Goal: Information Seeking & Learning: Check status

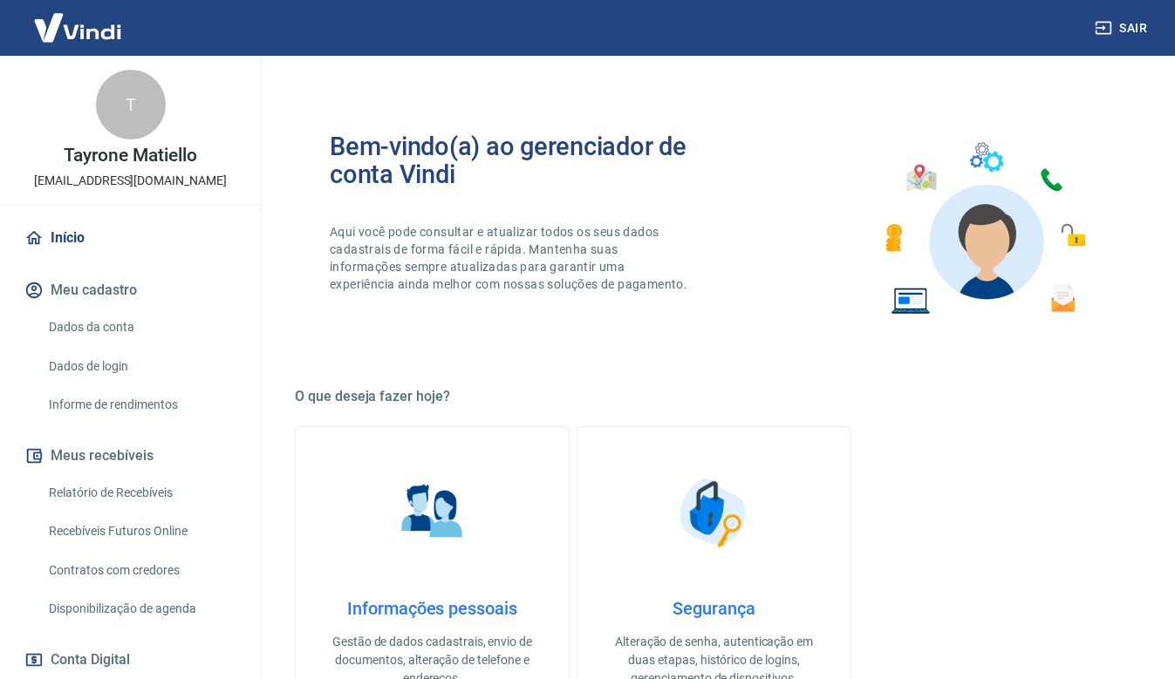
click at [120, 487] on link "Relatório de Recebíveis" at bounding box center [141, 493] width 198 height 36
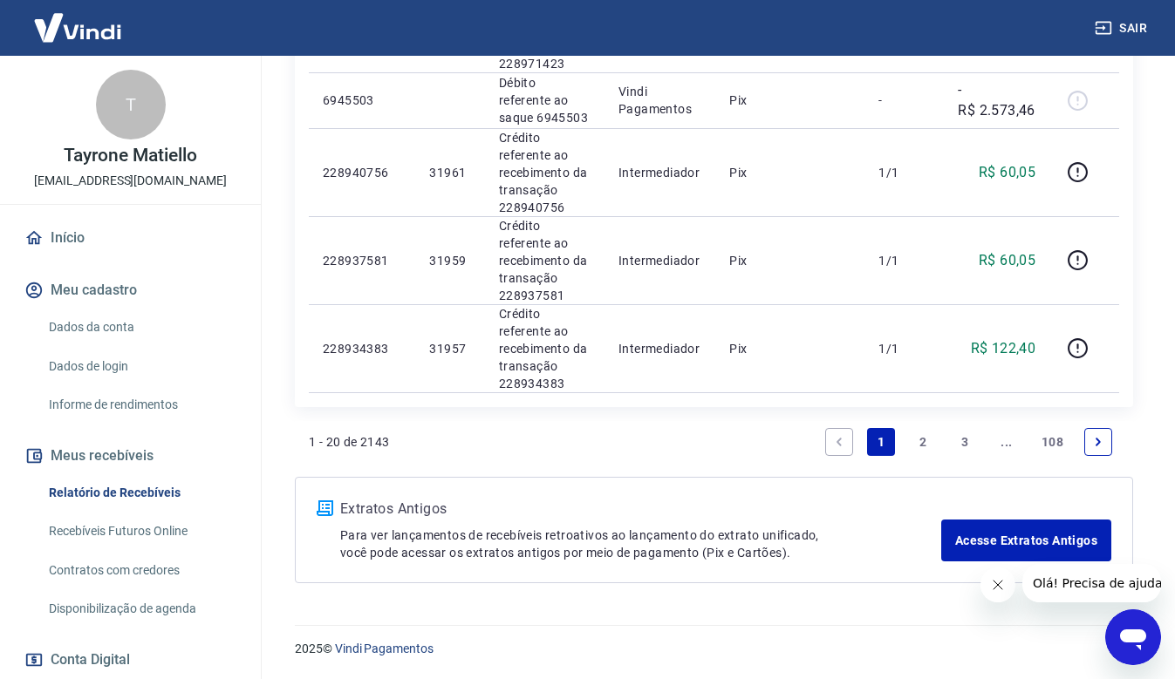
scroll to position [1669, 0]
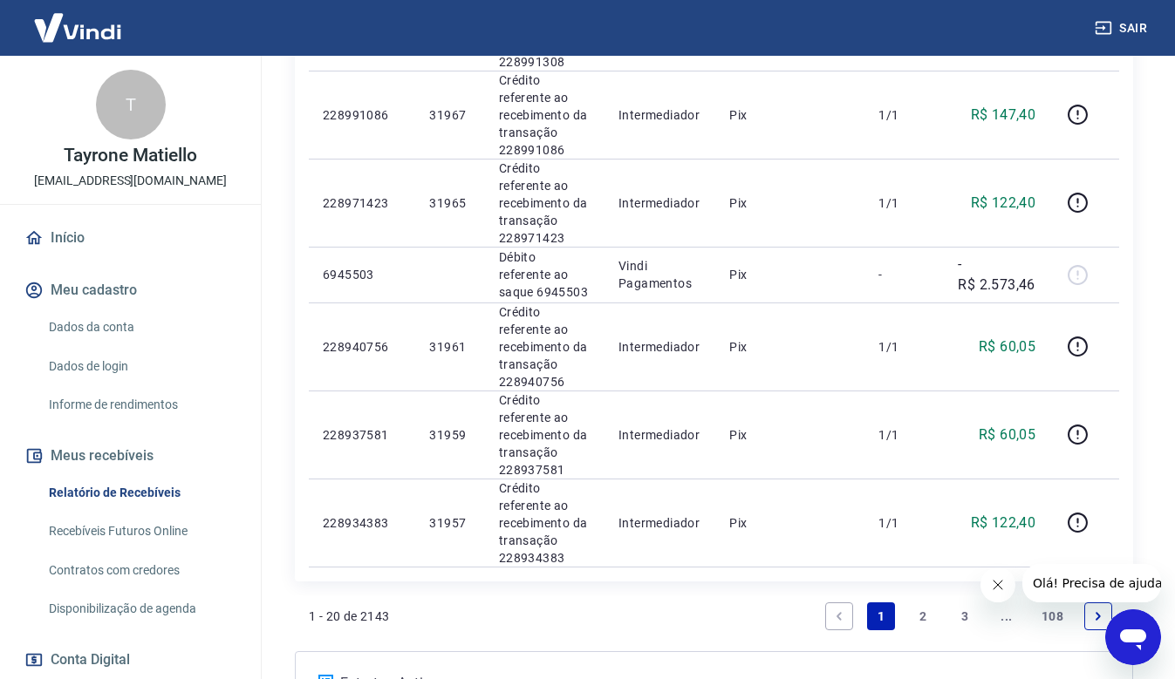
click at [930, 617] on link "2" at bounding box center [923, 617] width 28 height 28
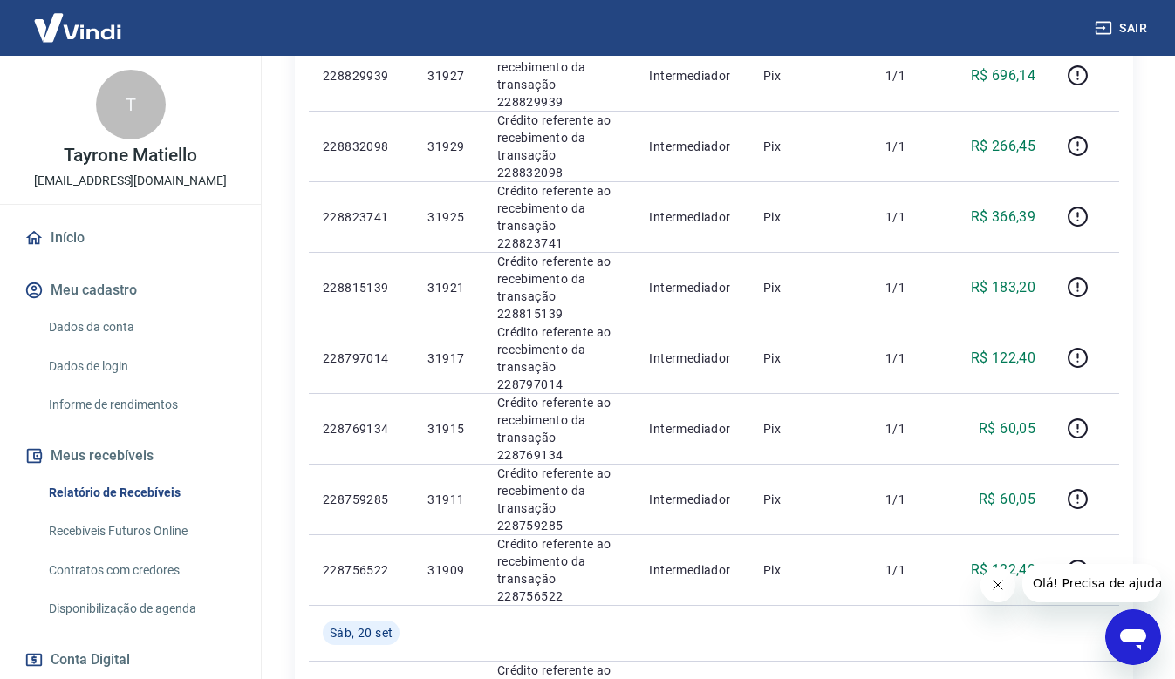
scroll to position [1176, 0]
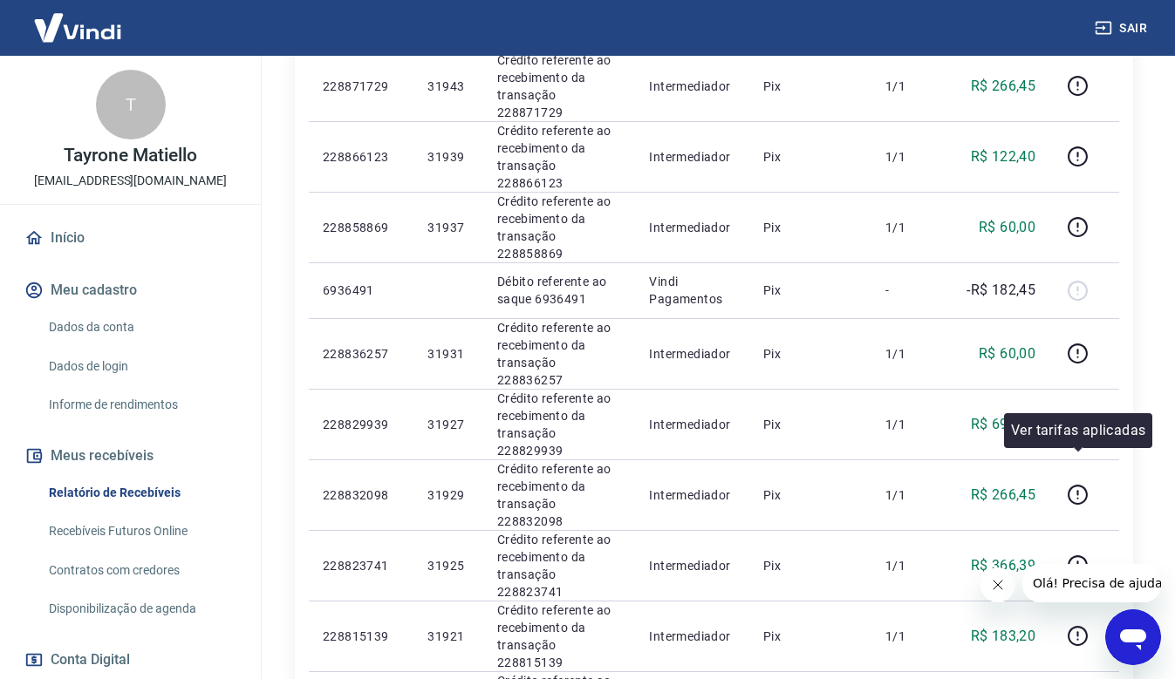
scroll to position [740, 0]
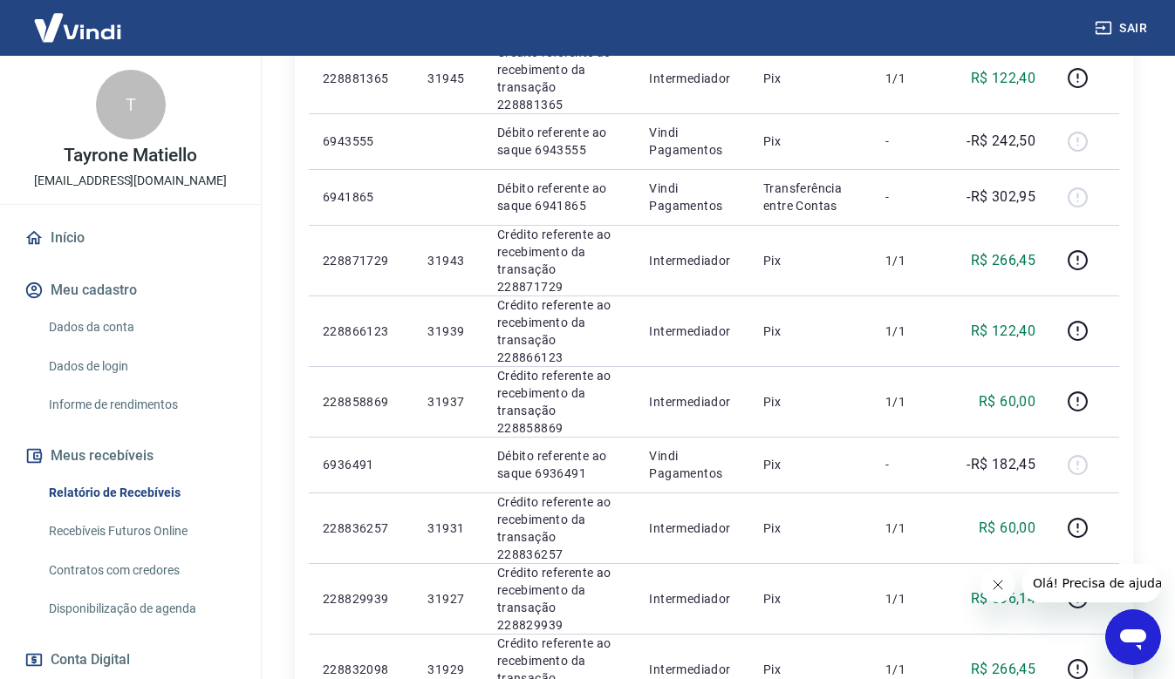
click at [996, 588] on icon "Fechar mensagem da empresa" at bounding box center [997, 585] width 14 height 14
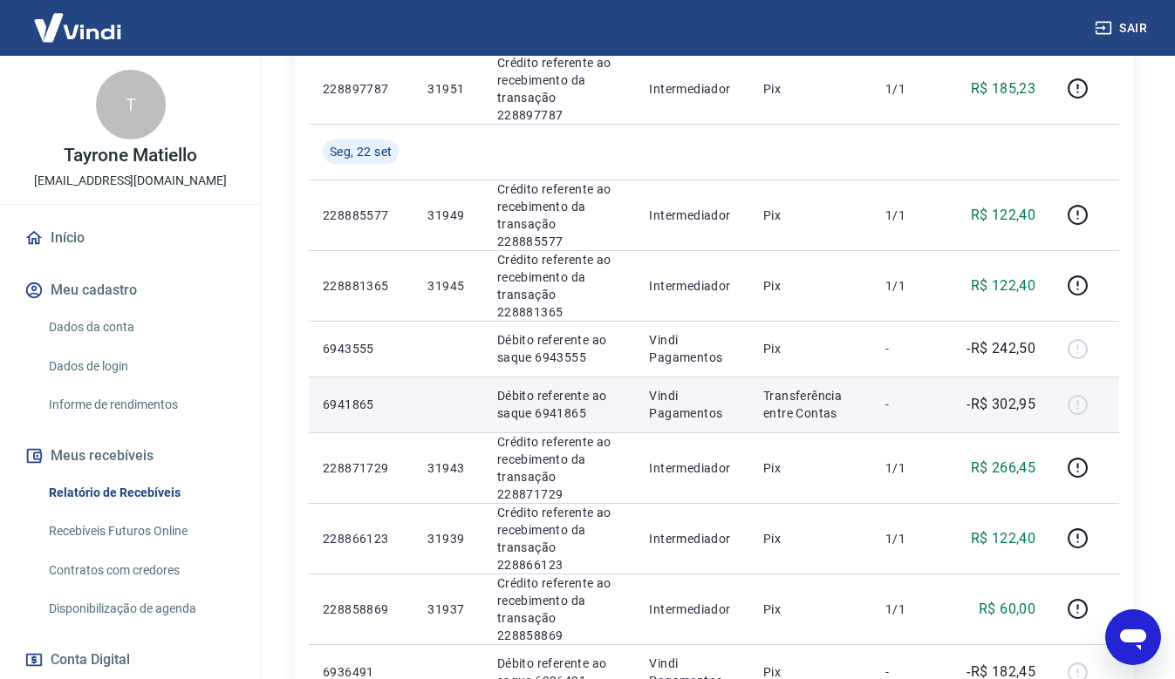
scroll to position [358, 0]
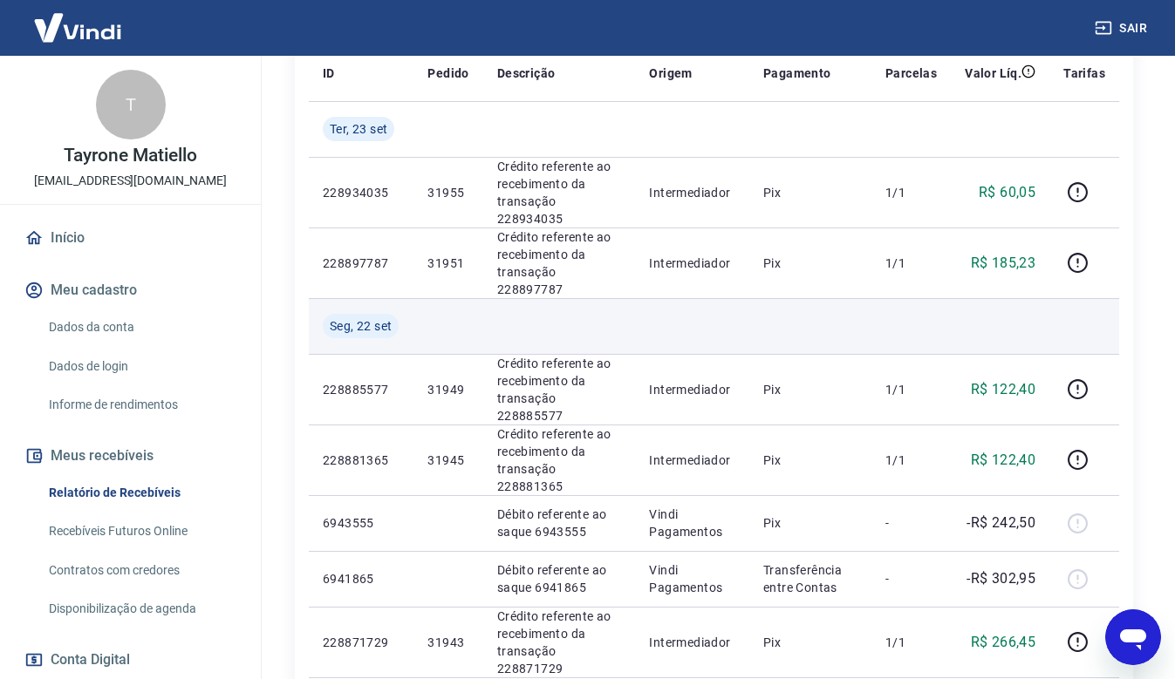
click at [716, 314] on td at bounding box center [692, 326] width 114 height 56
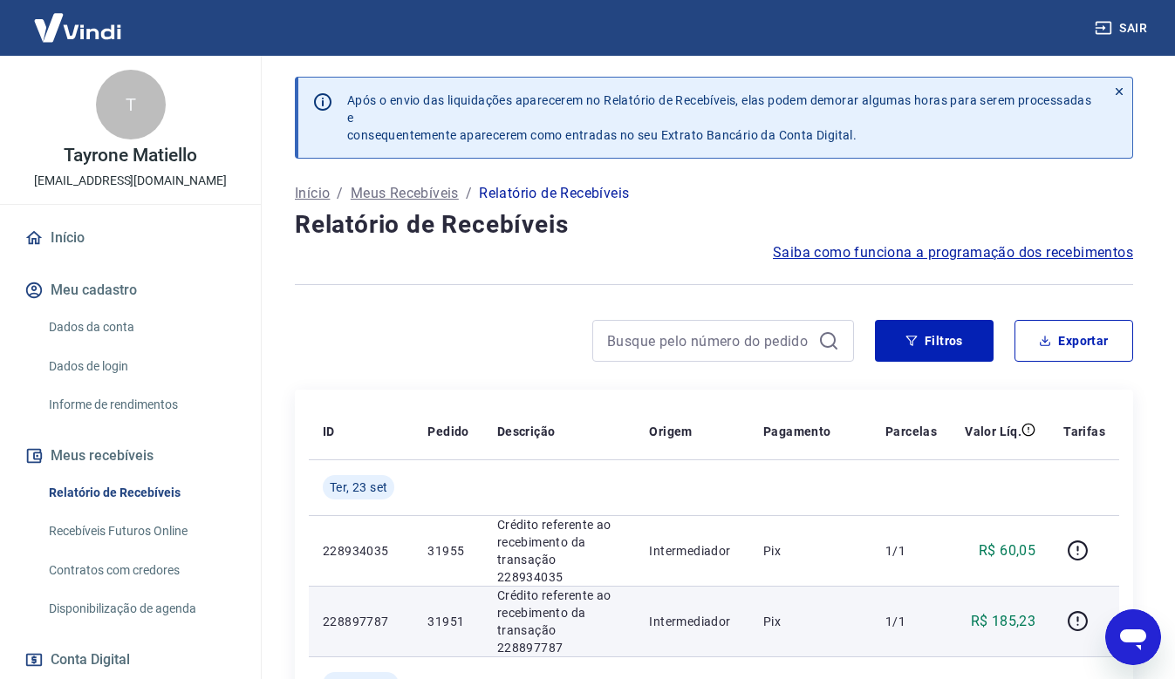
scroll to position [174, 0]
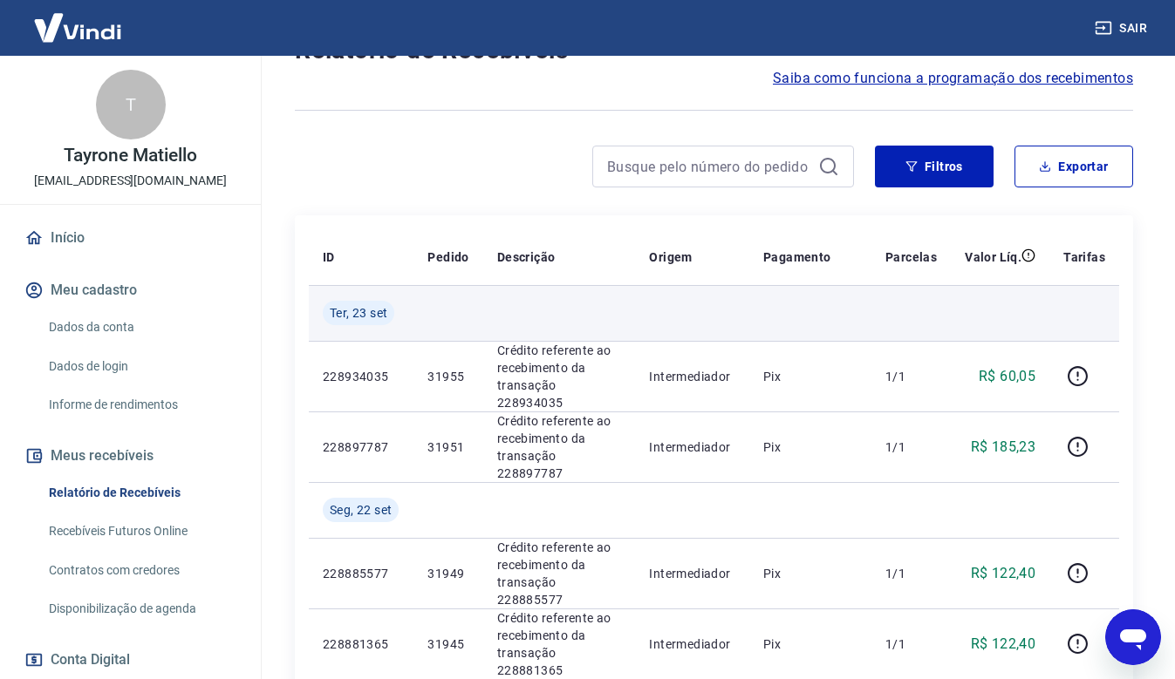
click at [810, 308] on td at bounding box center [810, 313] width 122 height 56
click at [627, 317] on td at bounding box center [559, 313] width 153 height 56
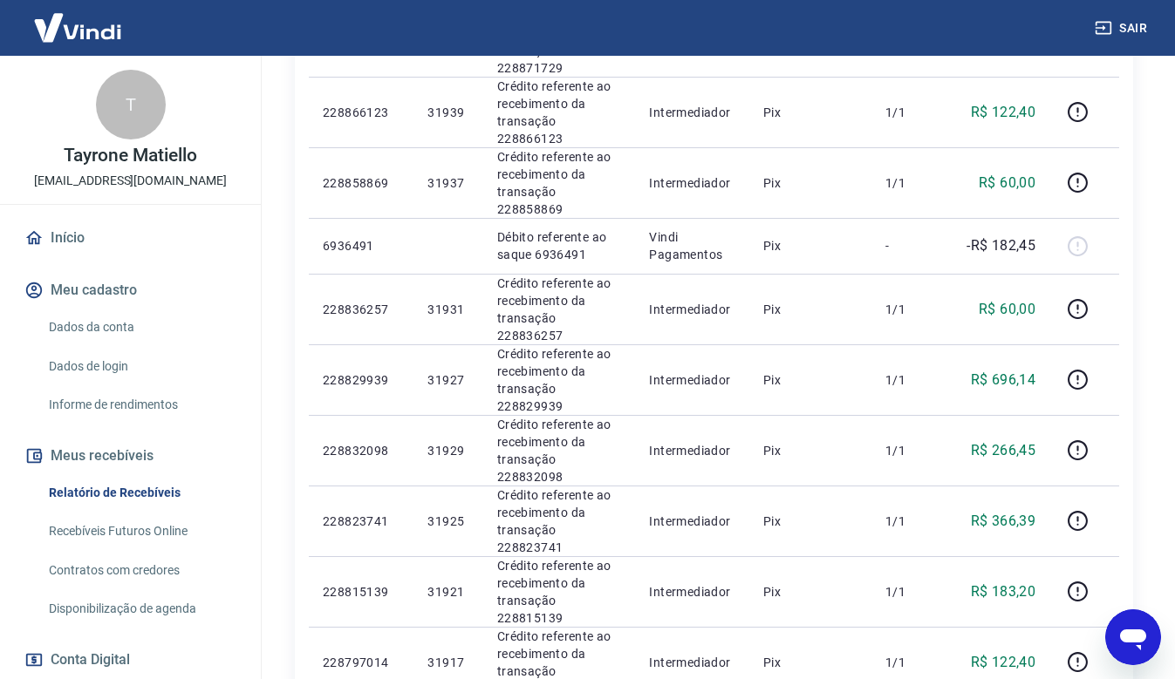
scroll to position [1351, 0]
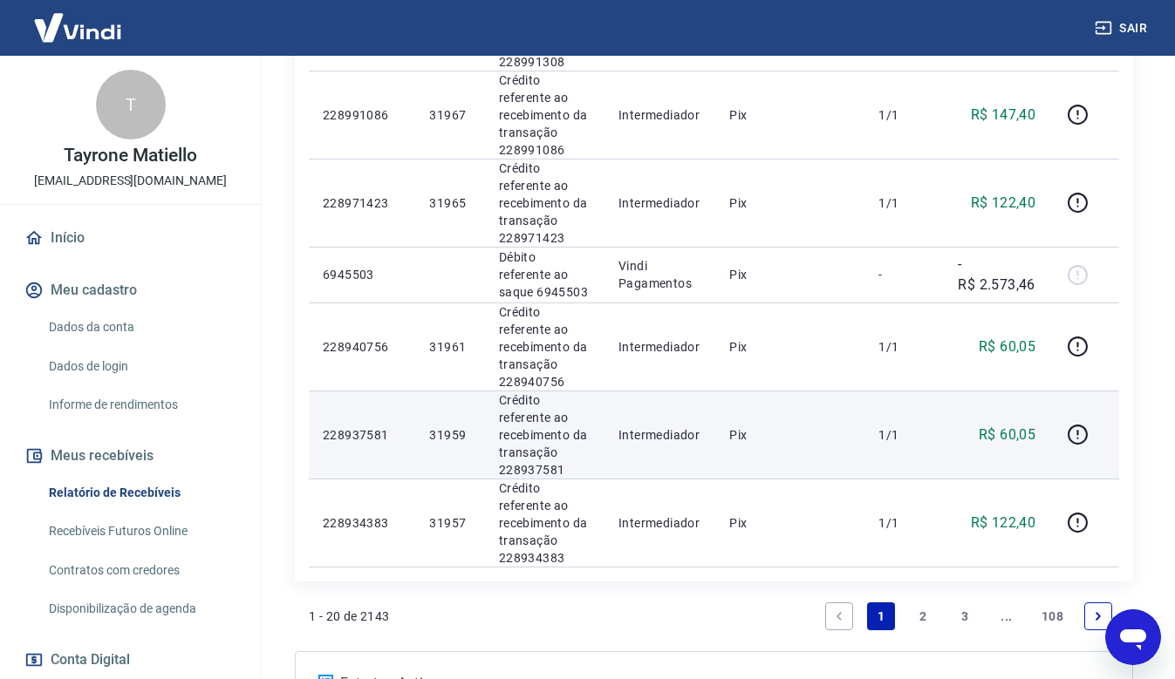
scroll to position [1756, 0]
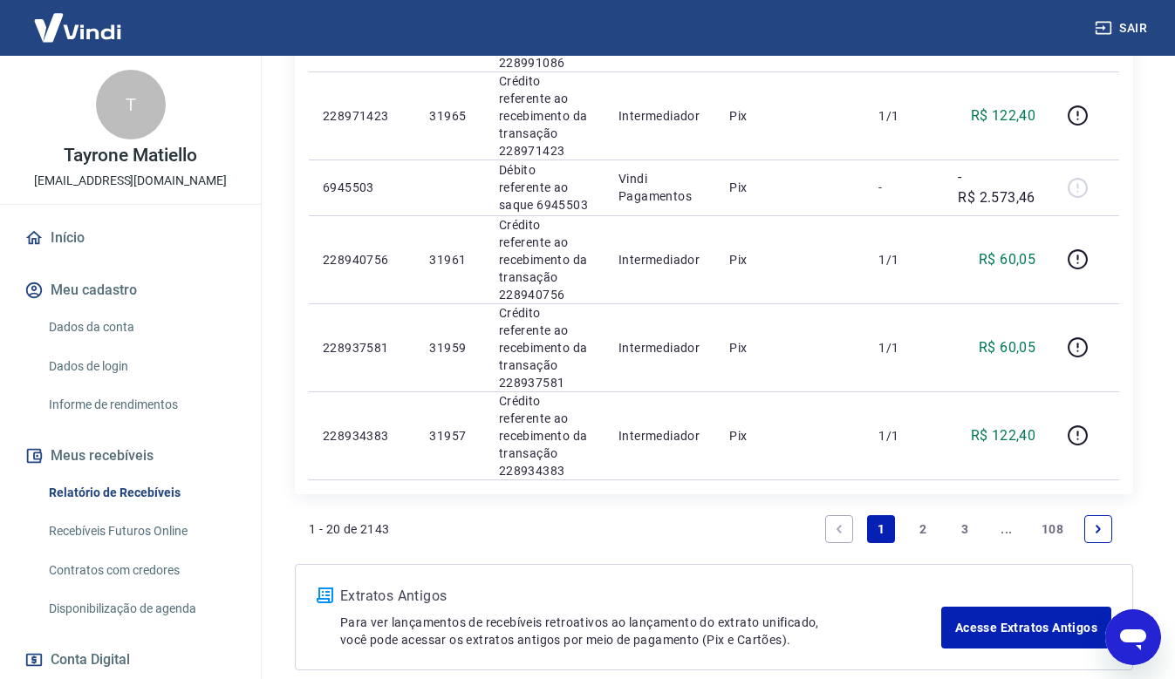
click at [596, 575] on div "Extratos Antigos Para ver lançamentos de recebíveis retroativos ao lançamento d…" at bounding box center [714, 617] width 838 height 106
